Goal: Task Accomplishment & Management: Complete application form

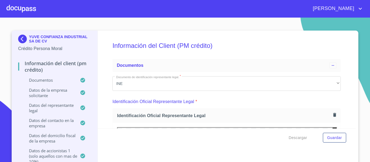
scroll to position [159, 0]
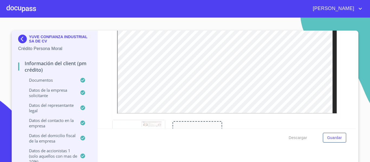
click at [26, 10] on div at bounding box center [21, 8] width 30 height 17
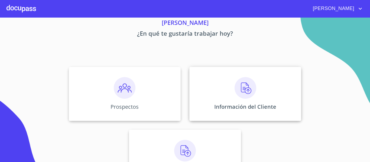
scroll to position [47, 0]
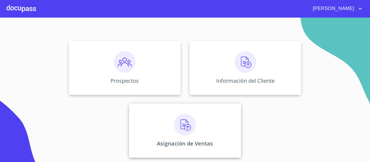
click at [205, 128] on div "Asignación de Ventas" at bounding box center [185, 131] width 112 height 54
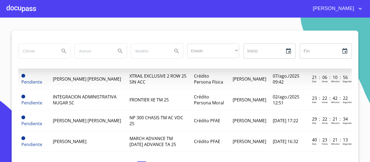
scroll to position [81, 0]
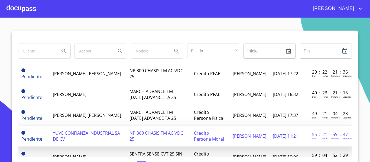
click at [185, 136] on td "NP 300 CHASIS TM AC VDC 25" at bounding box center [158, 136] width 64 height 21
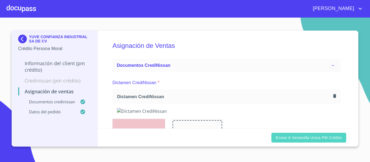
click at [302, 138] on span "Enviar a Ventanilla única PM crédito" at bounding box center [309, 138] width 66 height 7
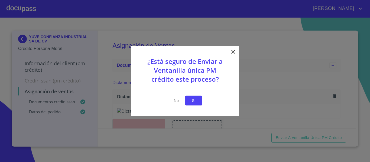
click at [190, 102] on span "Si" at bounding box center [193, 100] width 9 height 7
